Goal: Information Seeking & Learning: Check status

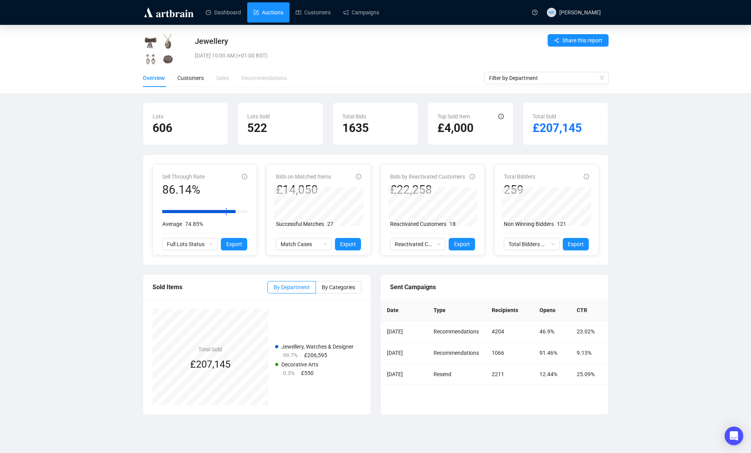
click at [258, 14] on link "Auctions" at bounding box center [268, 12] width 30 height 20
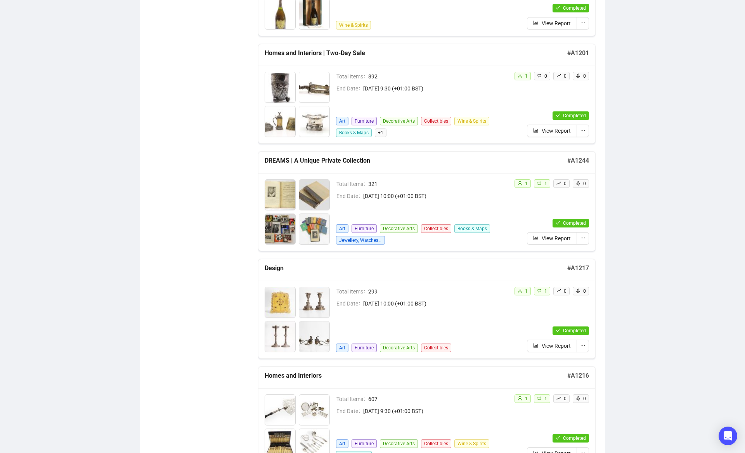
scroll to position [2130, 0]
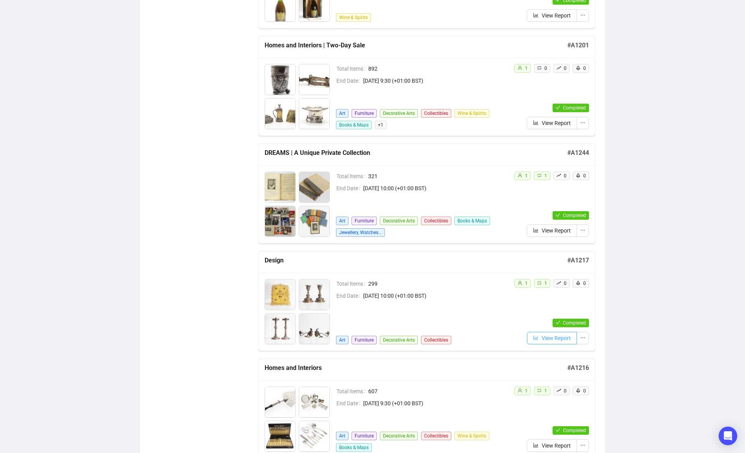
click at [546, 341] on span "View Report" at bounding box center [556, 338] width 29 height 9
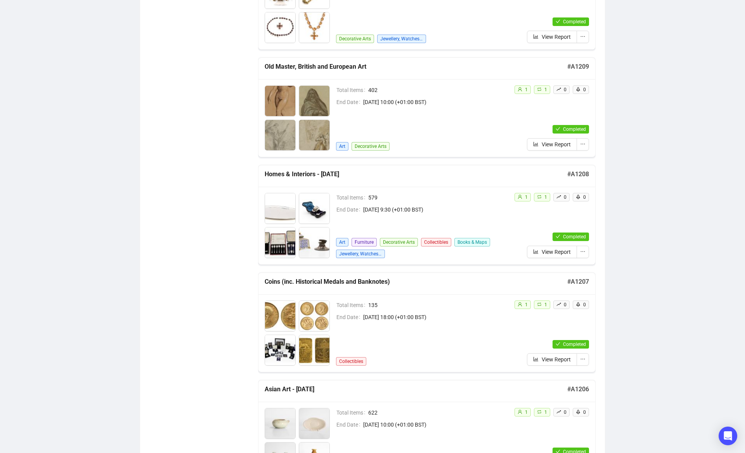
scroll to position [2205, 0]
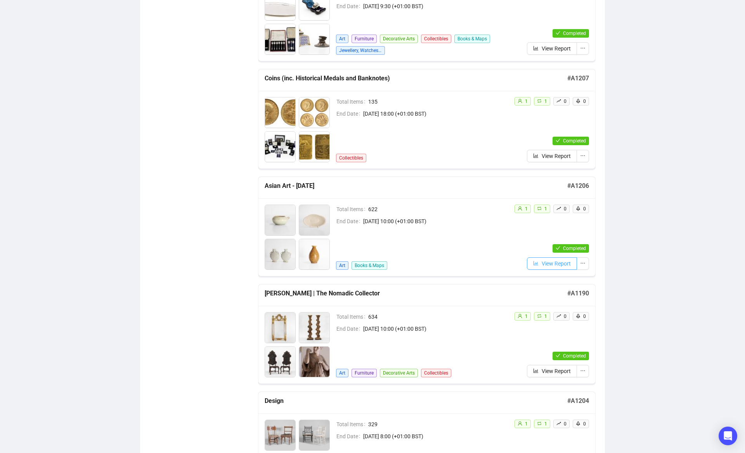
click at [543, 264] on span "View Report" at bounding box center [556, 263] width 29 height 9
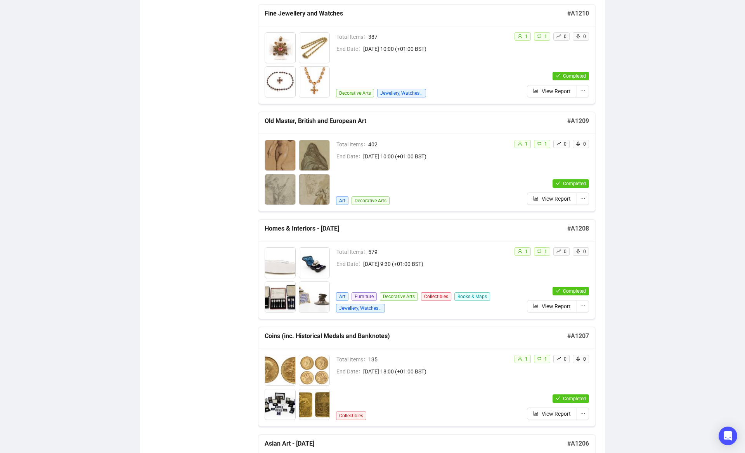
scroll to position [2095, 0]
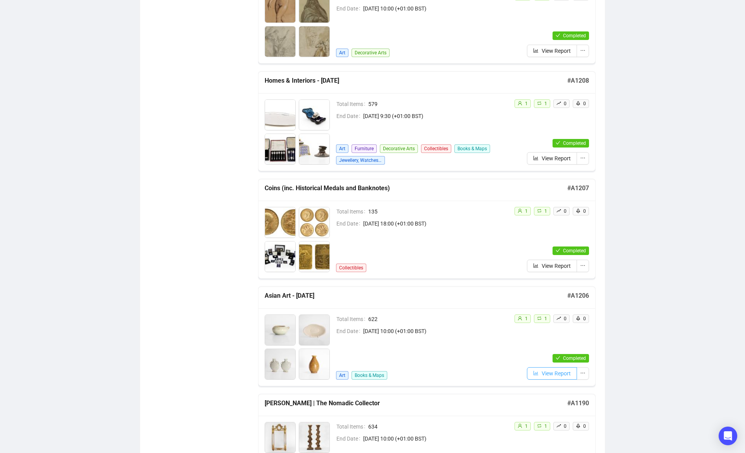
click at [550, 376] on span "View Report" at bounding box center [556, 373] width 29 height 9
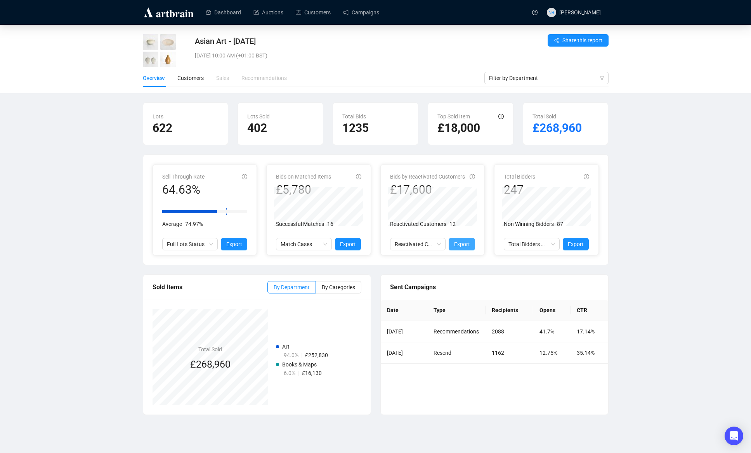
click at [466, 248] on span "Export" at bounding box center [462, 244] width 16 height 9
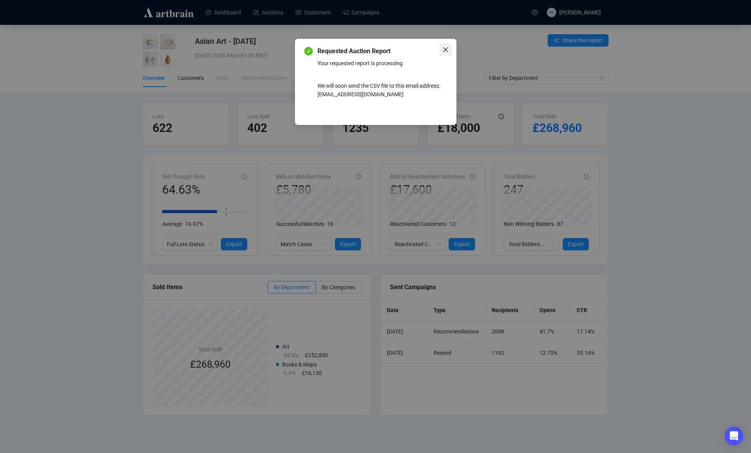
click at [444, 50] on icon "close" at bounding box center [446, 50] width 6 height 6
